Goal: Information Seeking & Learning: Learn about a topic

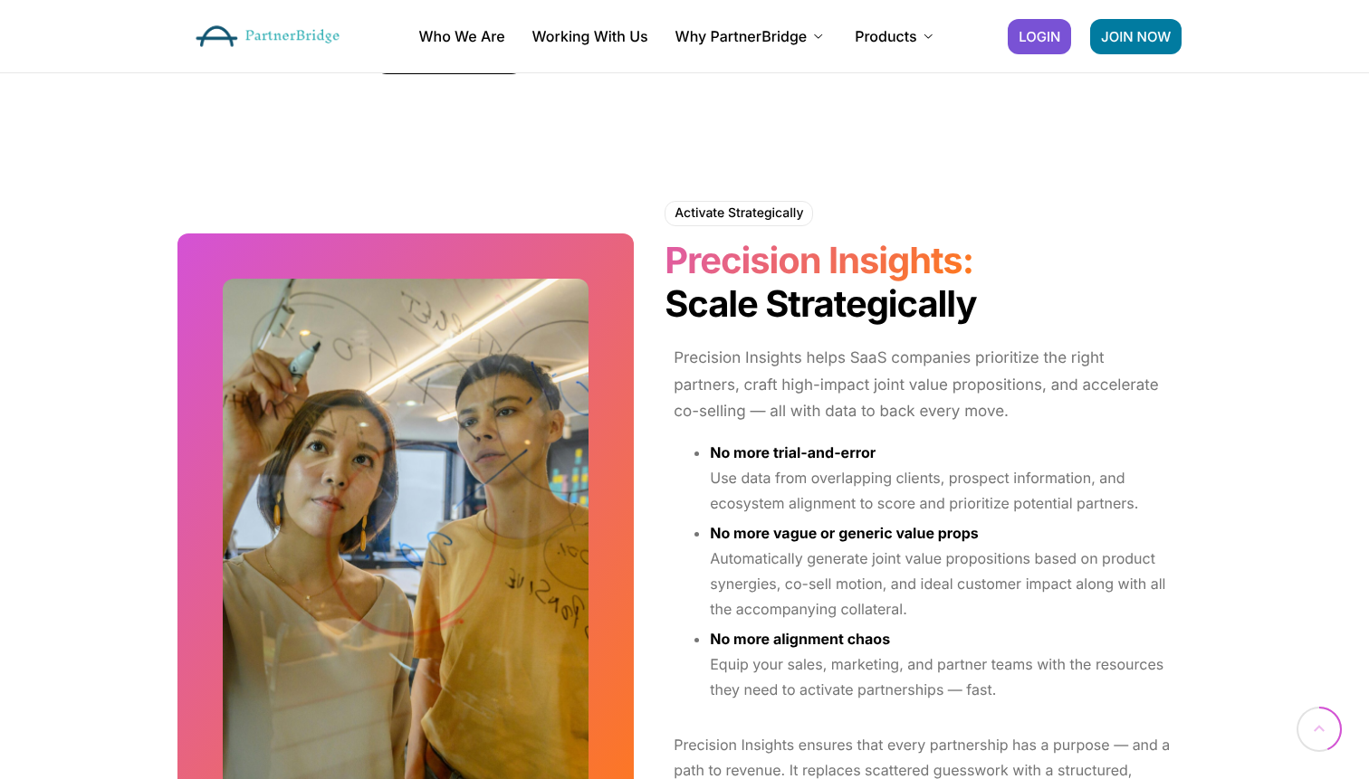
scroll to position [2148, 0]
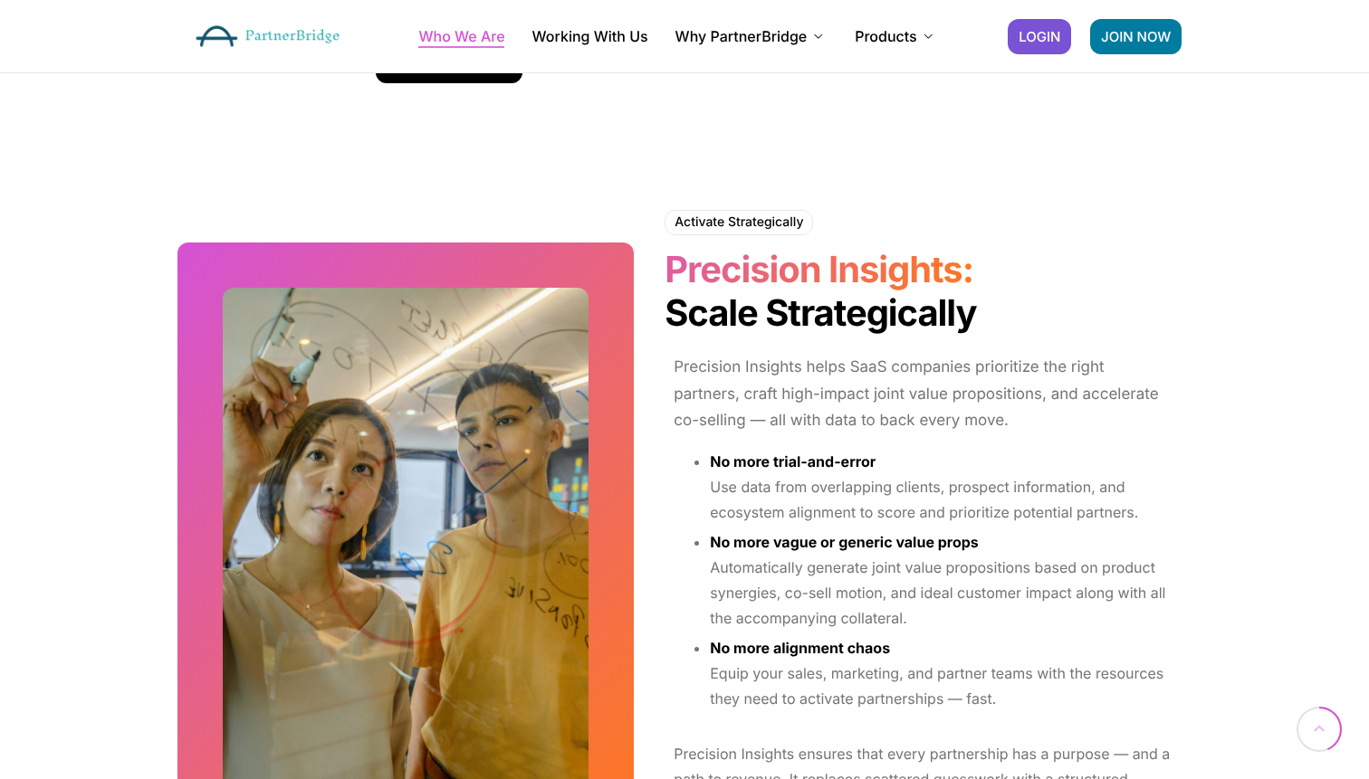
click at [494, 32] on link "Who We Are" at bounding box center [461, 36] width 86 height 14
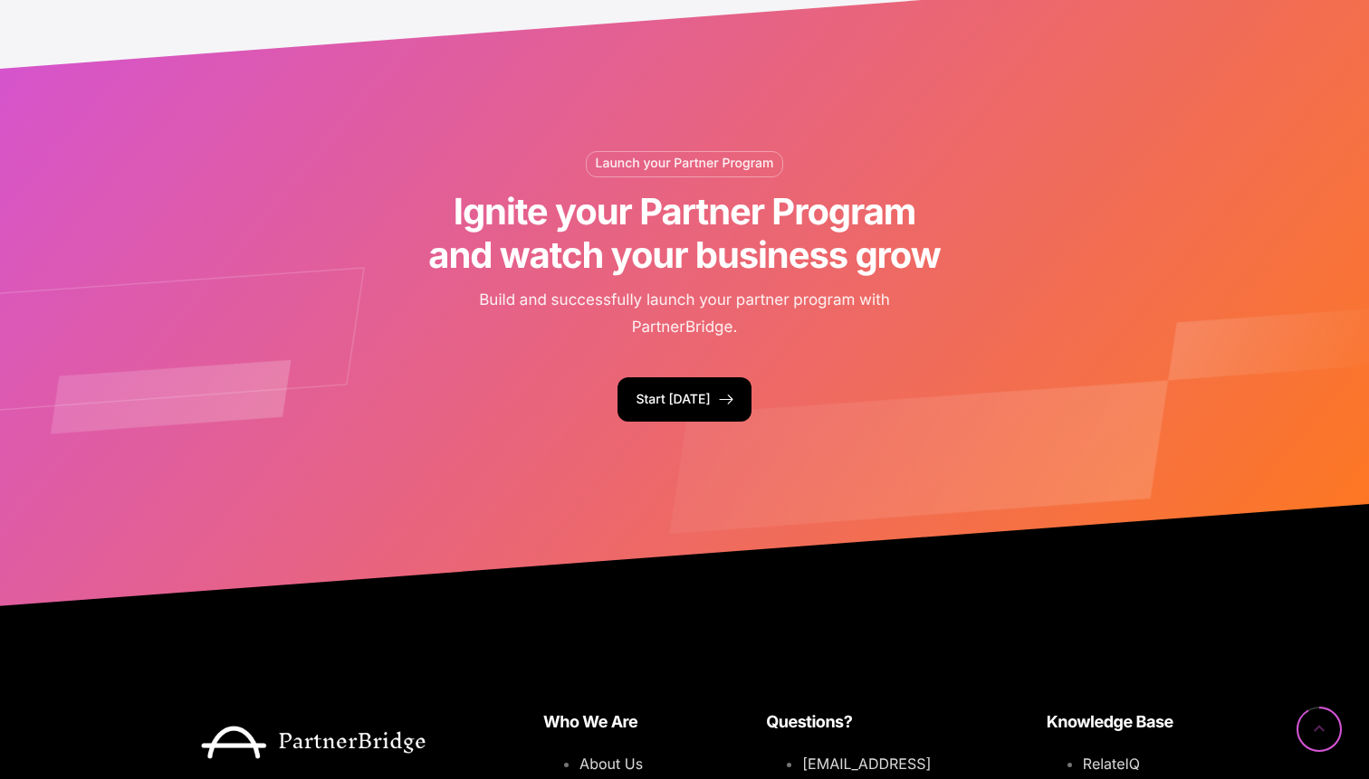
scroll to position [4210, 0]
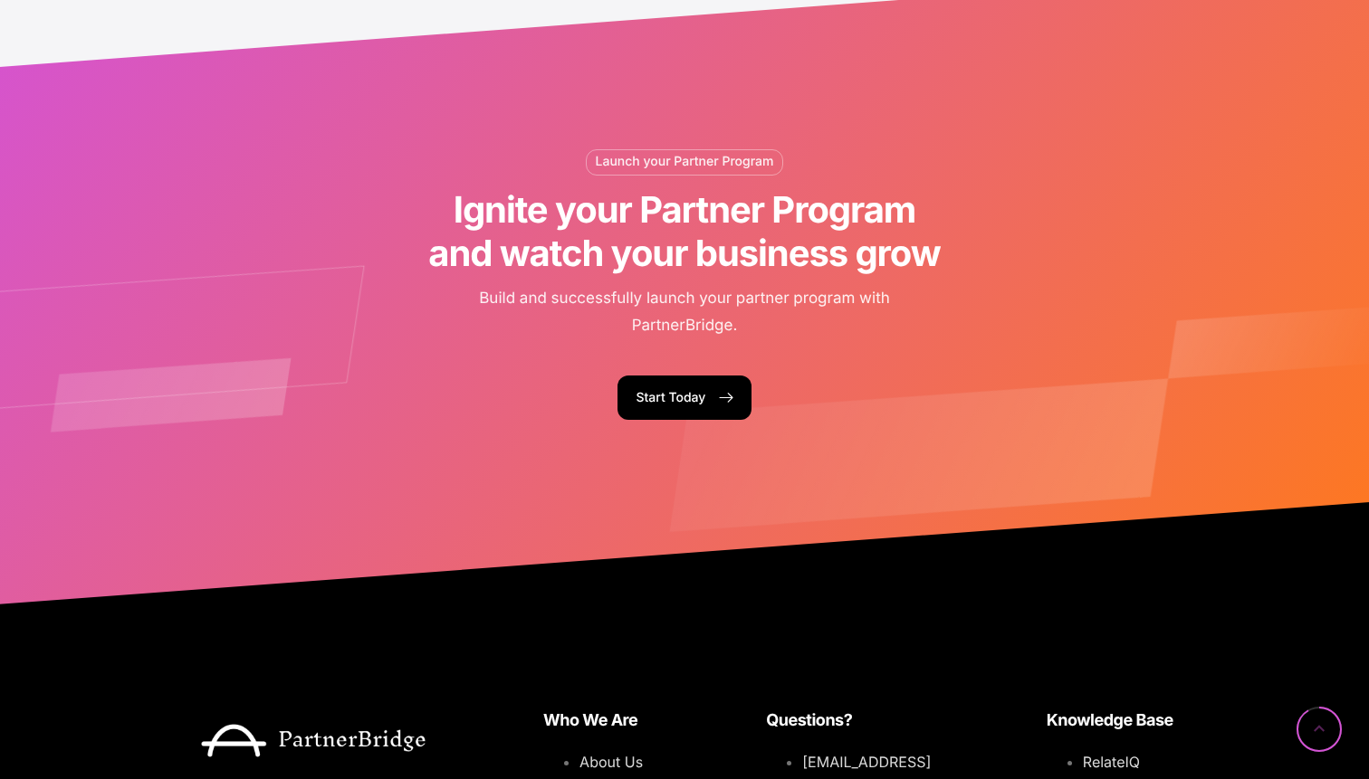
click at [656, 388] on link "Start [DATE]" at bounding box center [683, 398] width 133 height 44
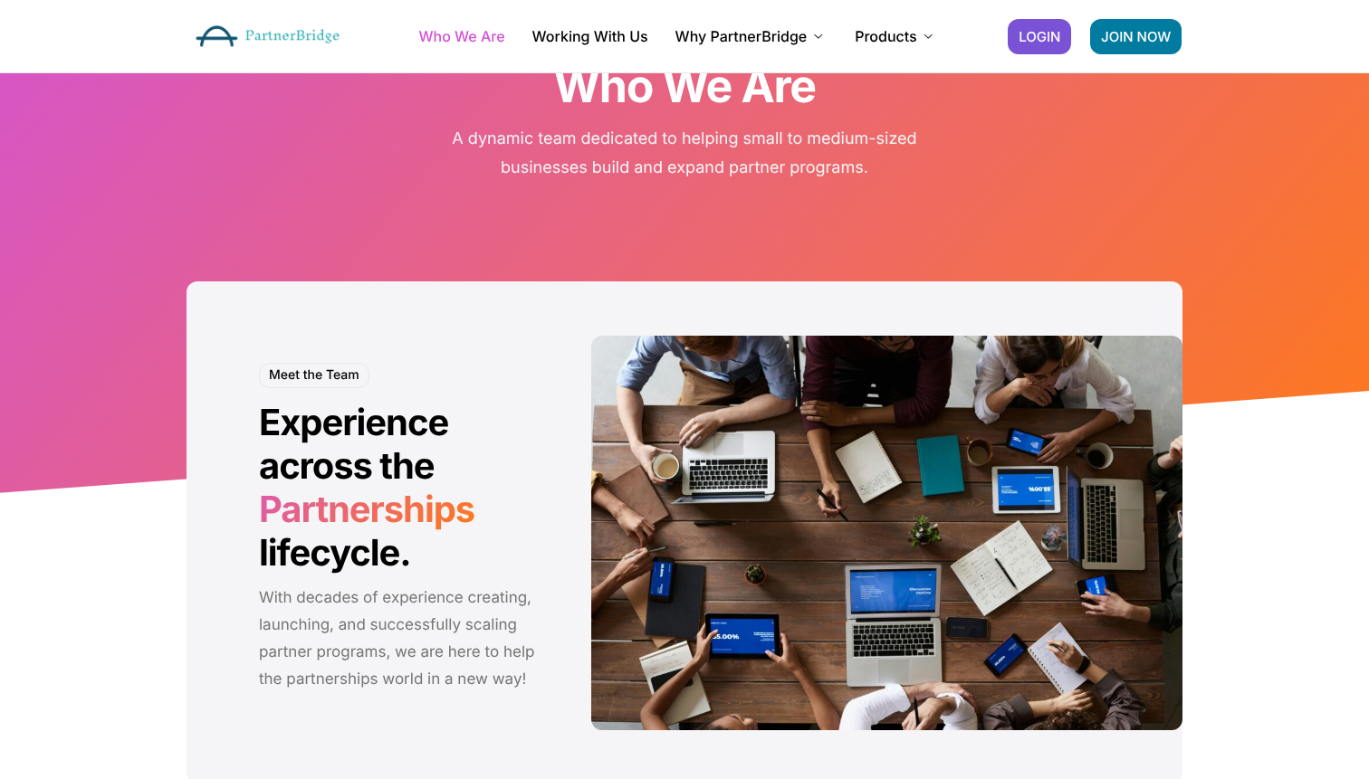
scroll to position [0, 0]
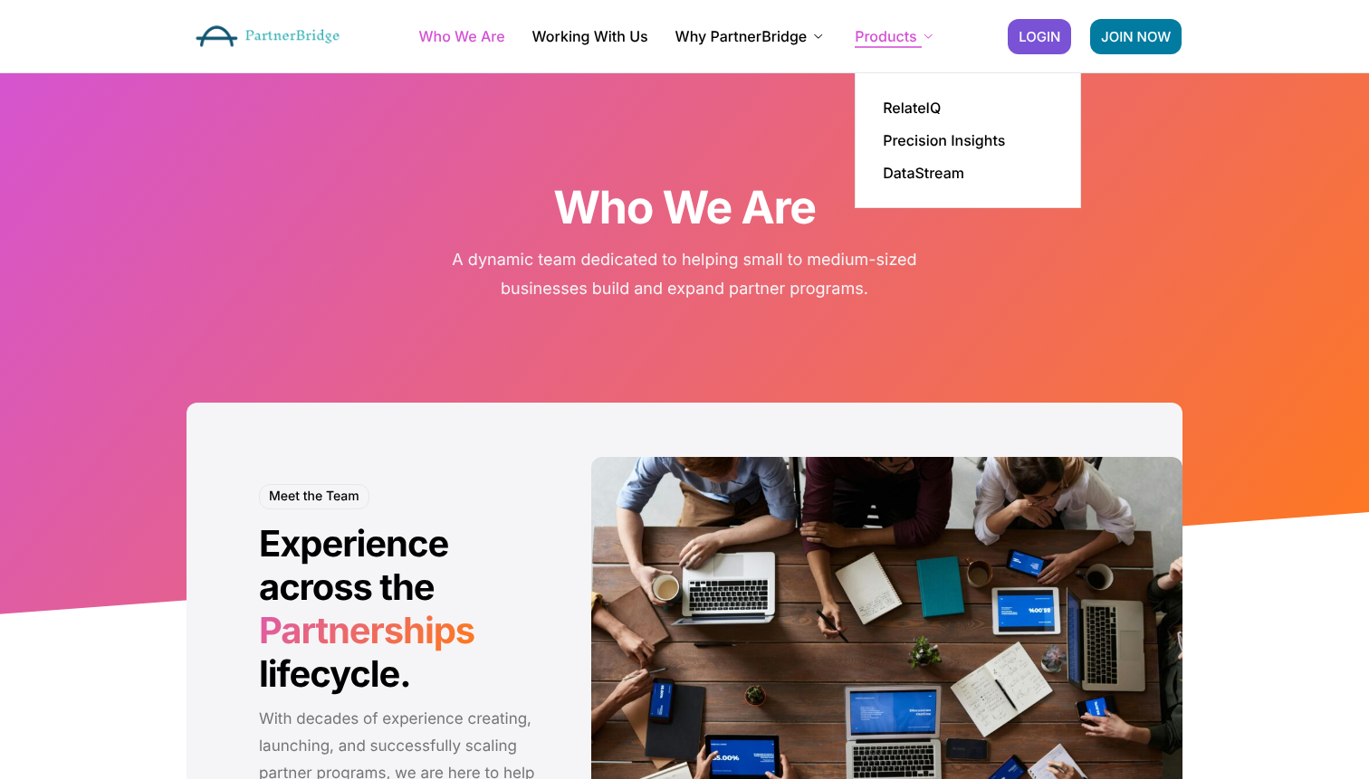
click at [888, 33] on link "Products" at bounding box center [896, 36] width 82 height 14
